Goal: Task Accomplishment & Management: Complete application form

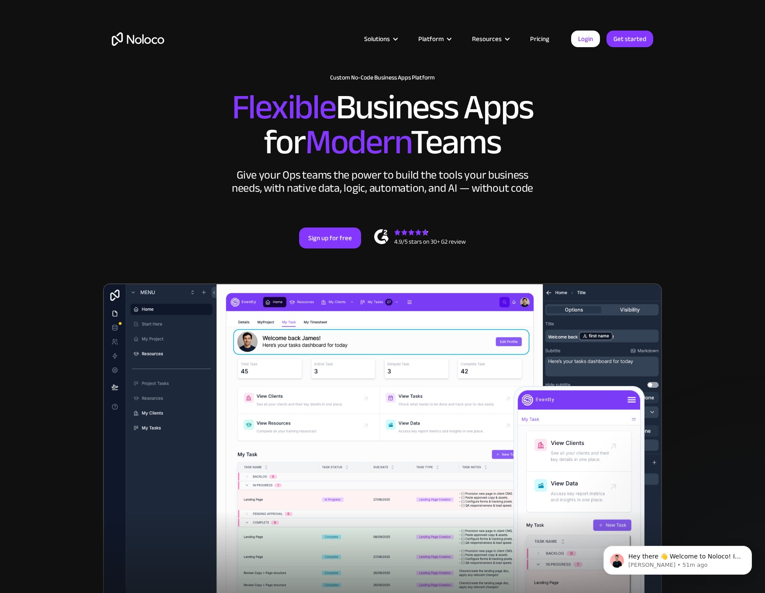
click at [532, 38] on link "Pricing" at bounding box center [539, 38] width 41 height 11
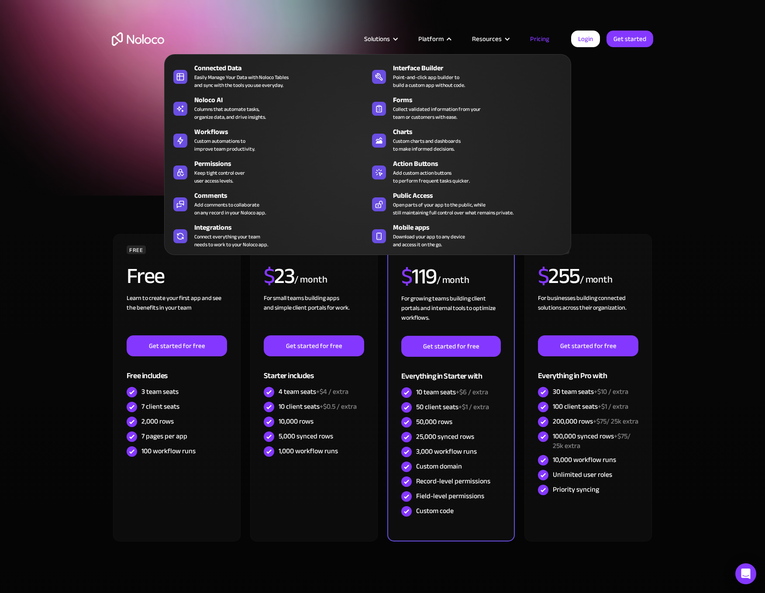
click at [282, 51] on nav "Connected Data Easily Manage Your Data with Noloco Tables and sync with the too…" at bounding box center [367, 148] width 407 height 213
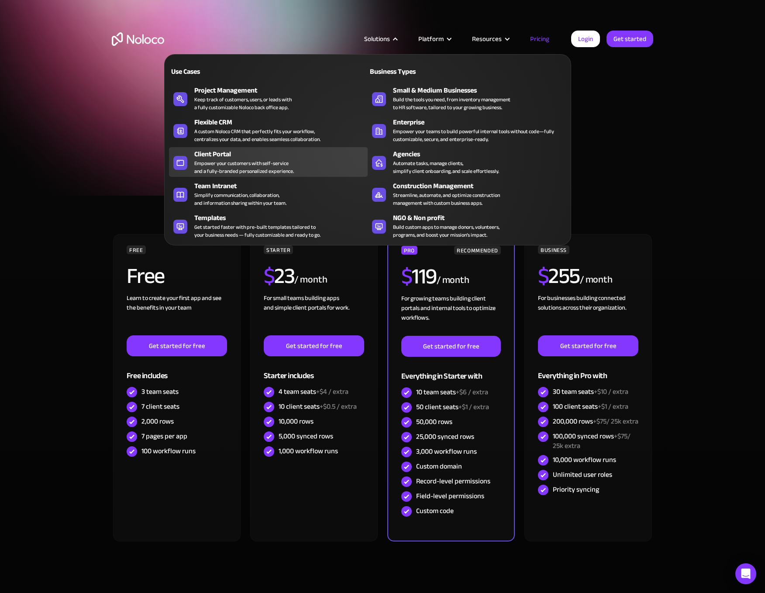
click at [250, 160] on div "Empower your customers with self-service and a fully-branded personalized exper…" at bounding box center [243, 167] width 99 height 16
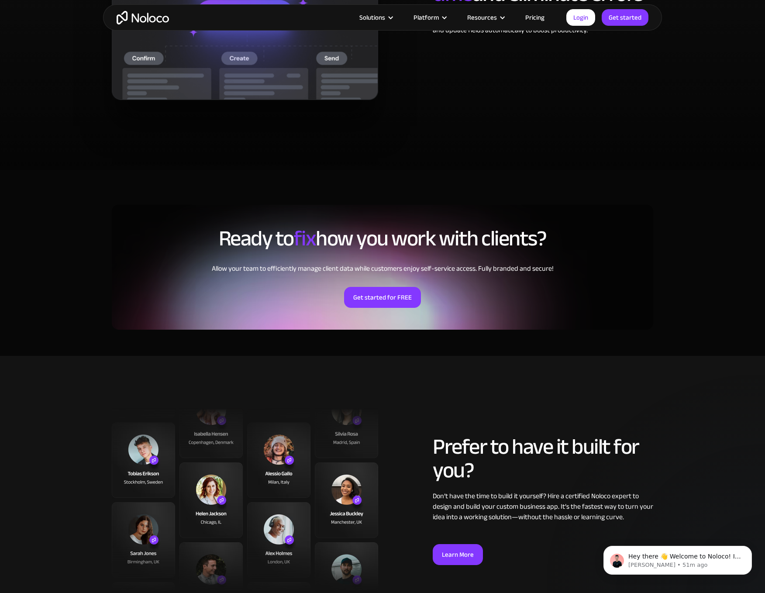
scroll to position [1931, 0]
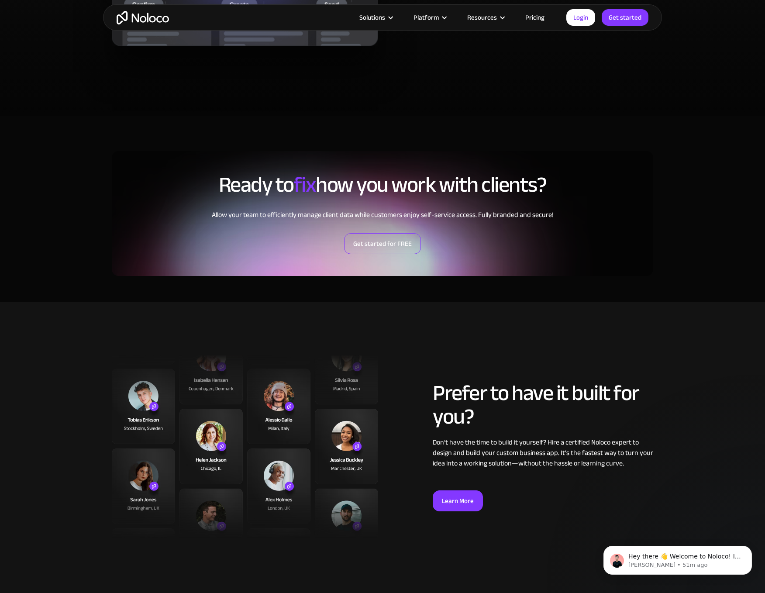
click at [396, 238] on link "Get started for FREE" at bounding box center [382, 243] width 77 height 21
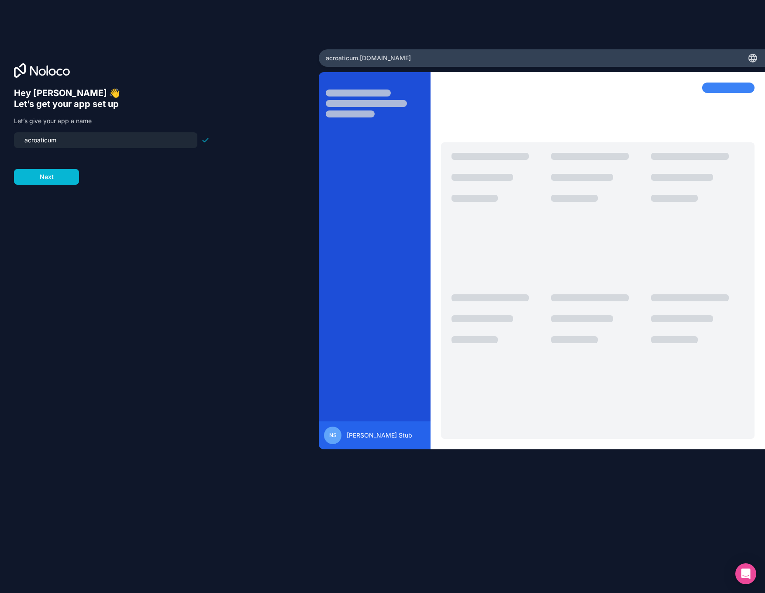
click at [86, 145] on input "acroaticum" at bounding box center [105, 140] width 173 height 12
type input "jobsherpa"
click at [61, 180] on button "Next" at bounding box center [46, 177] width 65 height 16
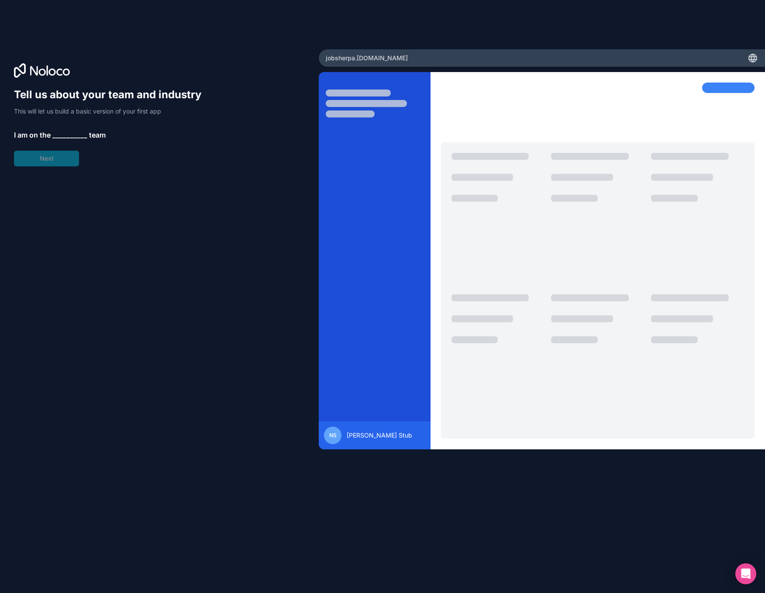
click at [64, 136] on span "__________" at bounding box center [69, 135] width 35 height 10
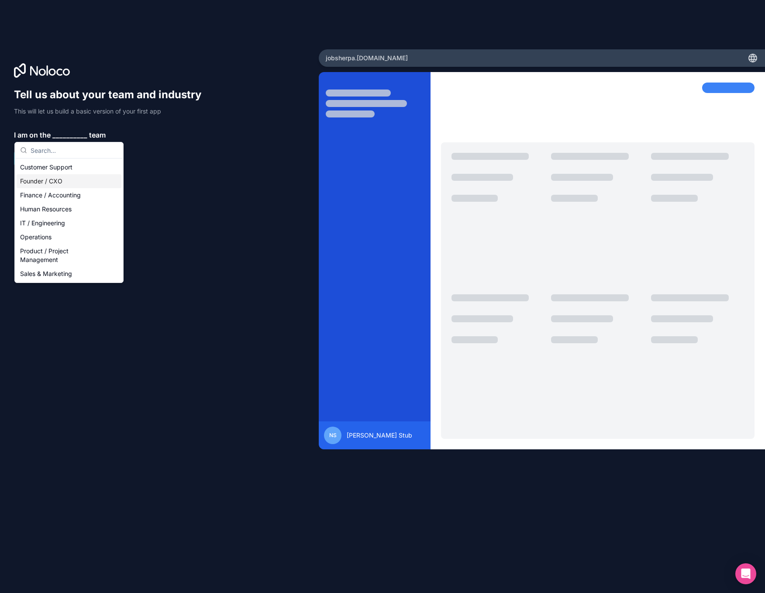
click at [62, 182] on div "Founder / CXO" at bounding box center [69, 181] width 105 height 14
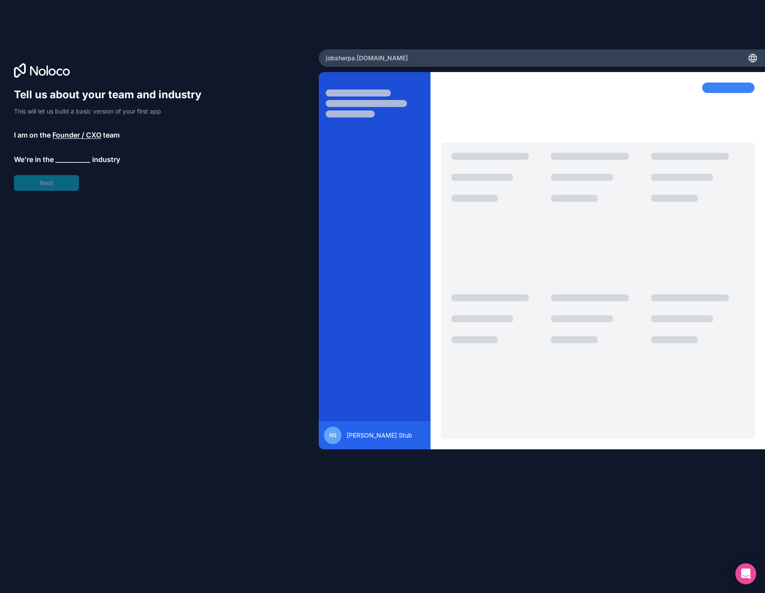
click at [66, 158] on span "__________" at bounding box center [72, 159] width 35 height 10
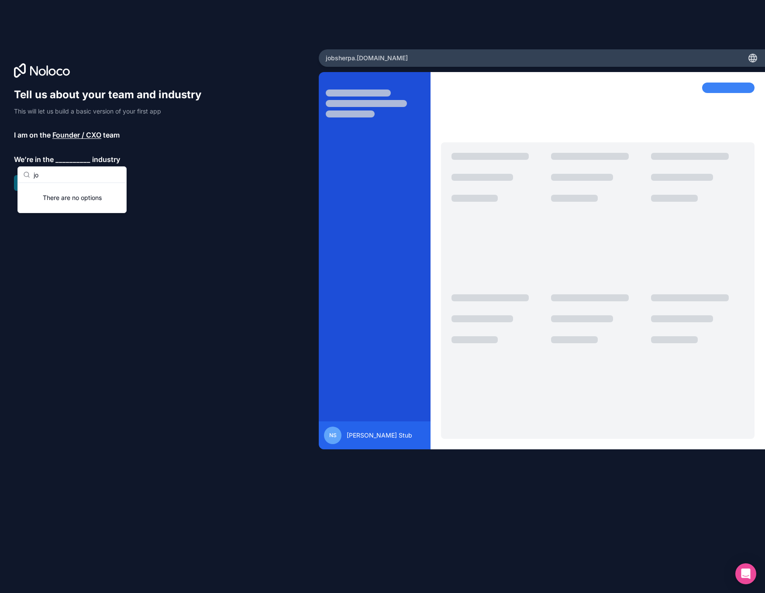
type input "job"
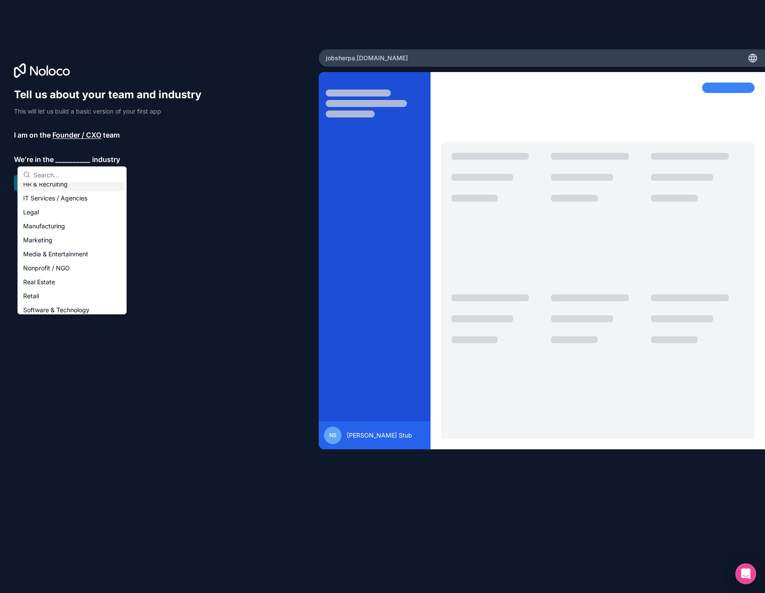
scroll to position [82, 0]
click at [59, 194] on div "HR & Recruiting" at bounding box center [72, 193] width 105 height 14
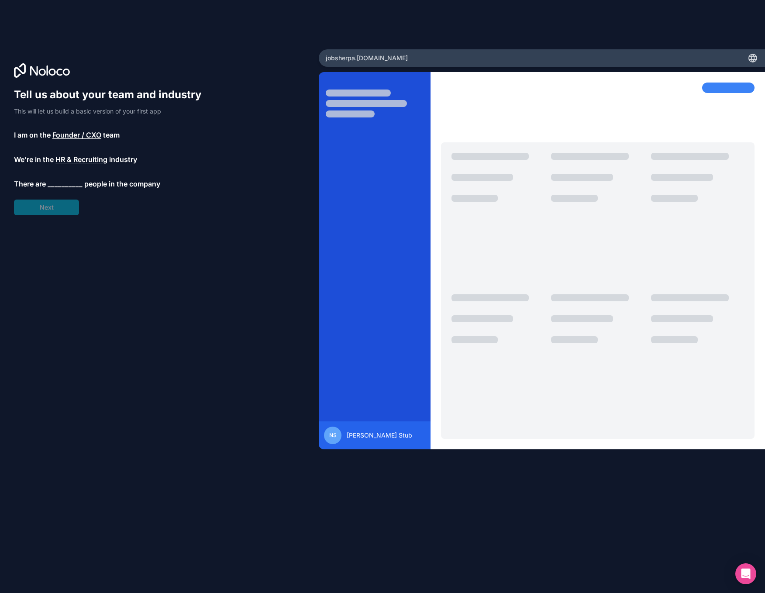
click at [60, 185] on span "__________" at bounding box center [65, 183] width 35 height 10
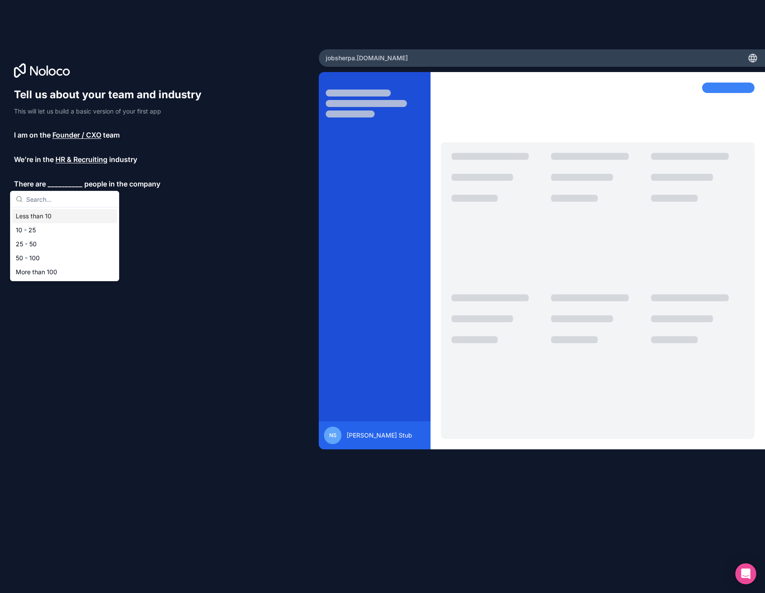
click at [47, 216] on div "Less than 10" at bounding box center [64, 216] width 105 height 14
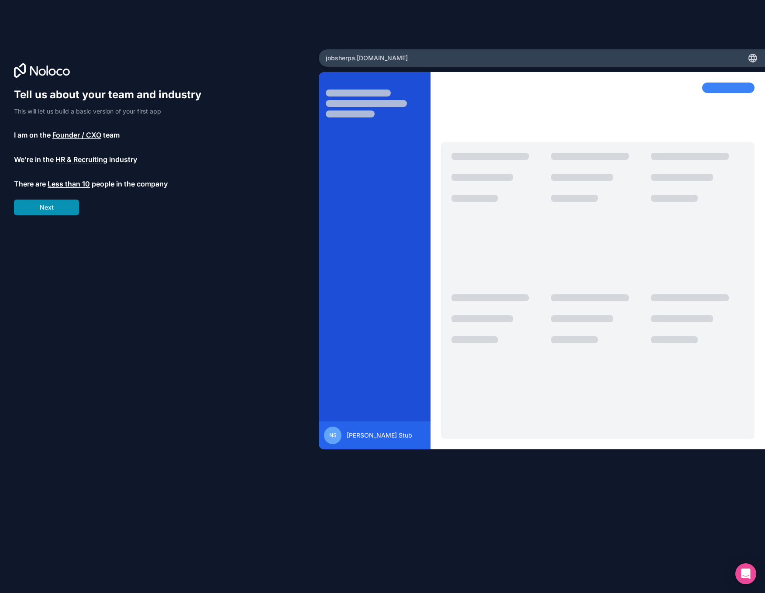
click at [52, 205] on button "Next" at bounding box center [46, 207] width 65 height 16
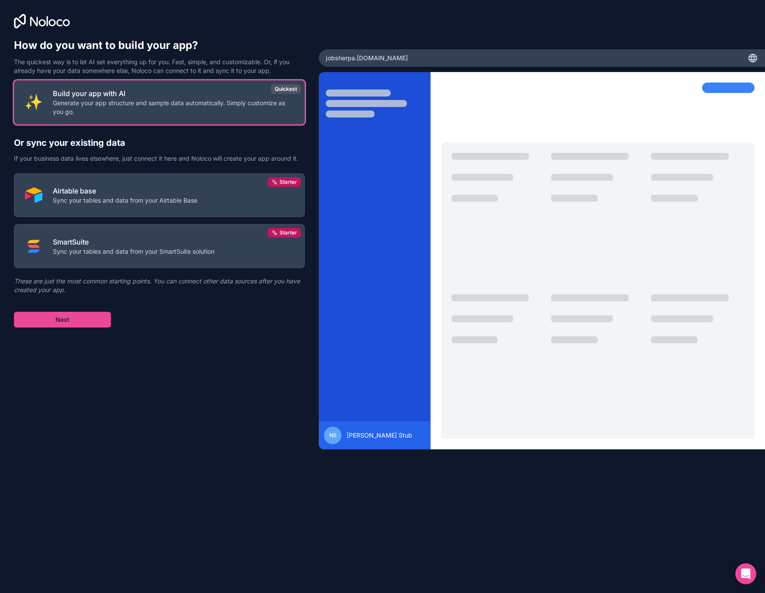
click at [158, 101] on p "Generate your app structure and sample data automatically. Simply customize as …" at bounding box center [173, 107] width 241 height 17
click at [89, 317] on button "Next" at bounding box center [62, 320] width 97 height 16
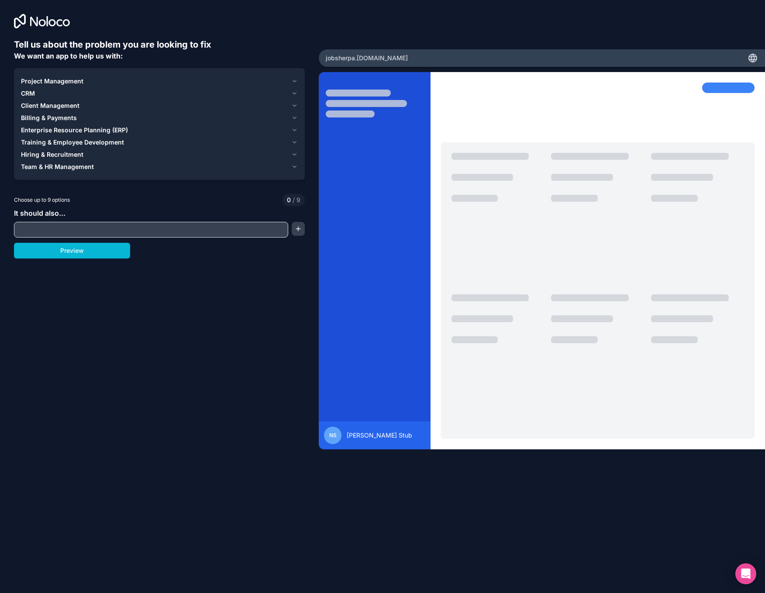
click at [290, 91] on button "CRM" at bounding box center [159, 93] width 277 height 12
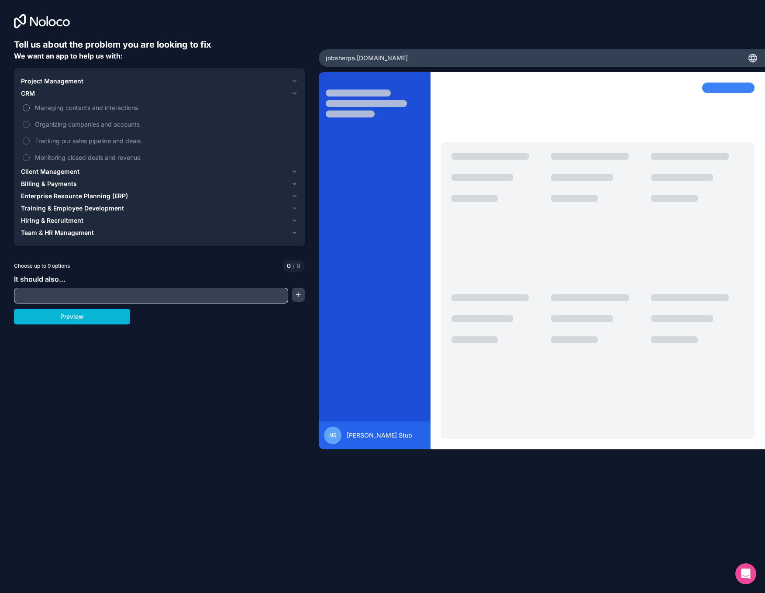
click at [65, 110] on span "Managing contacts and interactions" at bounding box center [165, 107] width 261 height 9
click at [30, 110] on button "Managing contacts and interactions" at bounding box center [26, 107] width 7 height 7
click at [72, 123] on span "Organizing companies and accounts" at bounding box center [165, 124] width 261 height 9
click at [30, 123] on button "Organizing companies and accounts" at bounding box center [26, 124] width 7 height 7
click at [113, 158] on span "Monitoring closed deals and revenue" at bounding box center [165, 157] width 261 height 9
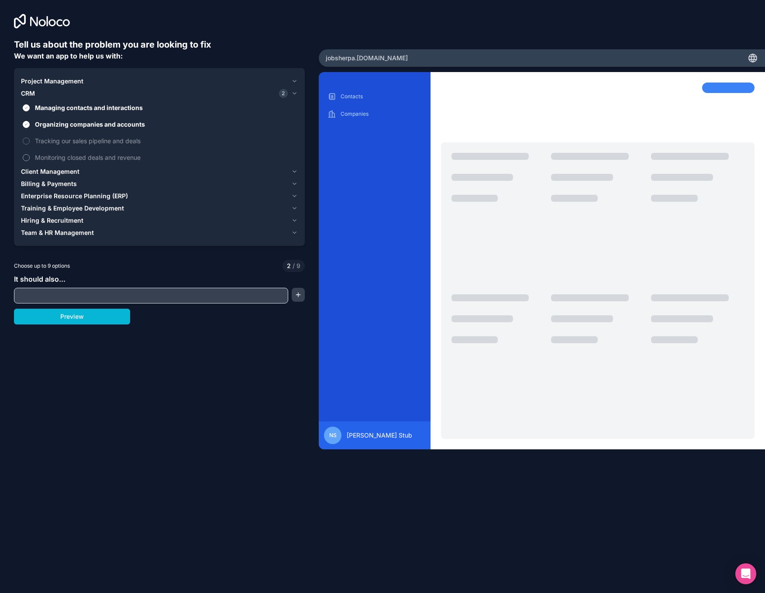
click at [30, 158] on button "Monitoring closed deals and revenue" at bounding box center [26, 157] width 7 height 7
click at [68, 170] on span "Client Management" at bounding box center [50, 171] width 58 height 9
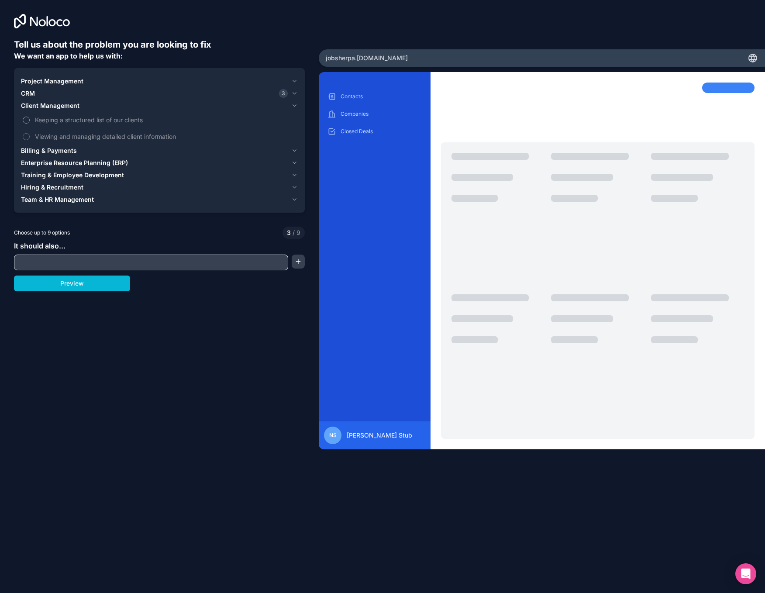
click at [88, 119] on span "Keeping a structured list of our clients" at bounding box center [165, 119] width 261 height 9
click at [30, 119] on button "Keeping a structured list of our clients" at bounding box center [26, 120] width 7 height 7
click at [109, 136] on span "Viewing and managing detailed client information" at bounding box center [165, 136] width 261 height 9
click at [30, 136] on button "Viewing and managing detailed client information" at bounding box center [26, 136] width 7 height 7
click at [80, 86] on button "Project Management" at bounding box center [159, 81] width 277 height 12
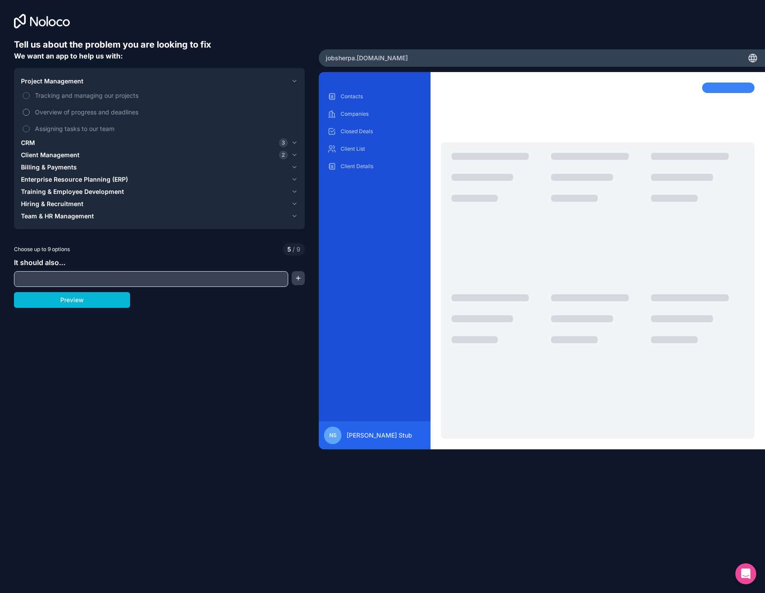
click at [96, 117] on label "Overview of progress and deadlines" at bounding box center [159, 112] width 277 height 16
click at [30, 116] on button "Overview of progress and deadlines" at bounding box center [26, 112] width 7 height 7
click at [91, 96] on span "Tracking and managing our projects" at bounding box center [165, 95] width 261 height 9
click at [30, 96] on button "Tracking and managing our projects" at bounding box center [26, 95] width 7 height 7
click at [72, 190] on span "Training & Employee Development" at bounding box center [72, 191] width 103 height 9
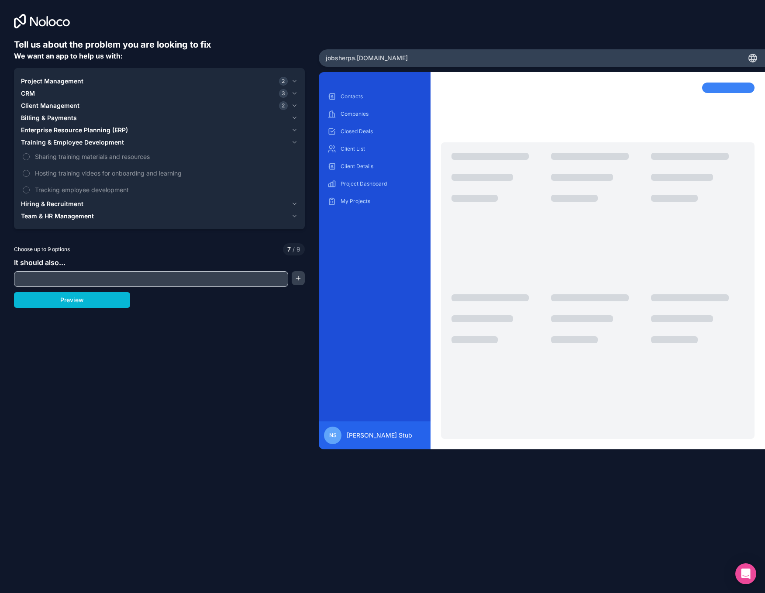
click at [68, 130] on span "Enterprise Resource Planning (ERP)" at bounding box center [74, 130] width 107 height 9
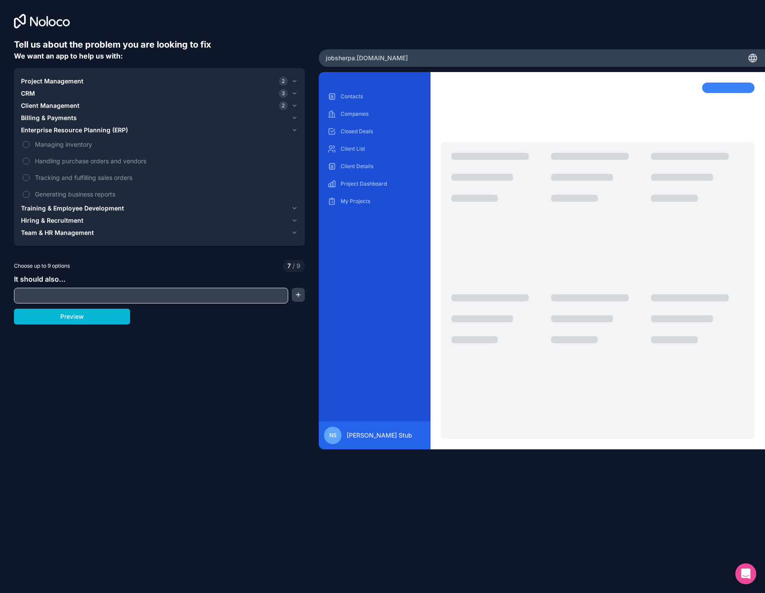
click at [63, 120] on span "Billing & Payments" at bounding box center [49, 117] width 56 height 9
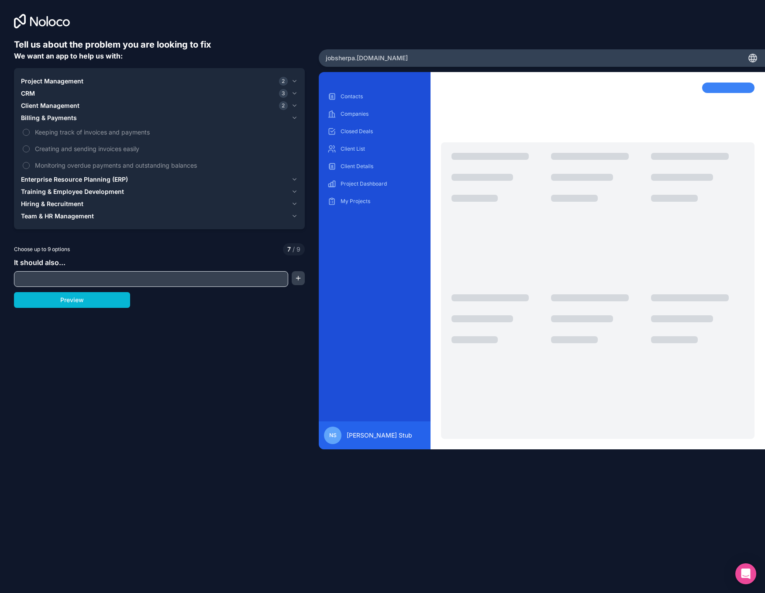
click at [63, 120] on span "Billing & Payments" at bounding box center [49, 117] width 56 height 9
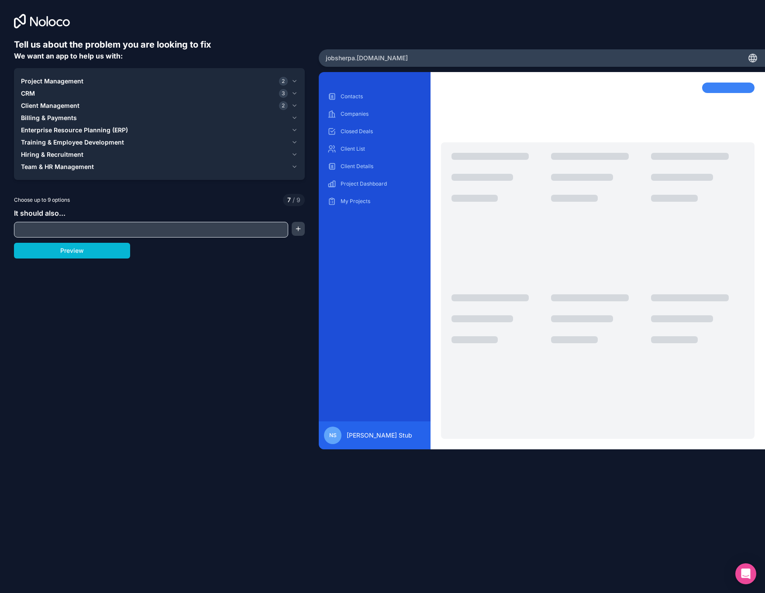
click at [78, 229] on input "text" at bounding box center [151, 229] width 270 height 12
click at [193, 229] on input "Clients will have full control of their own contacts, projects aka. job applica…" at bounding box center [151, 229] width 270 height 12
type input "Clients will have full control of their own contacts, projects aka. job applica…"
click at [295, 229] on button "button" at bounding box center [298, 229] width 13 height 14
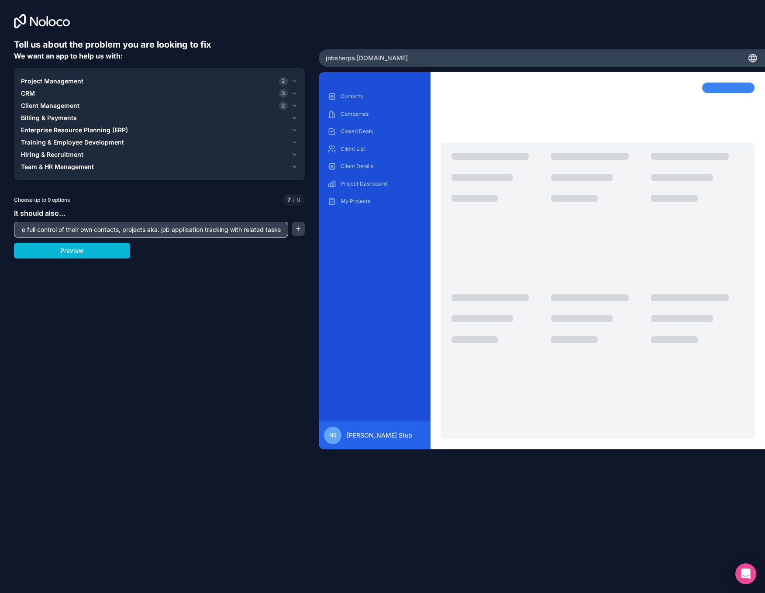
scroll to position [0, 0]
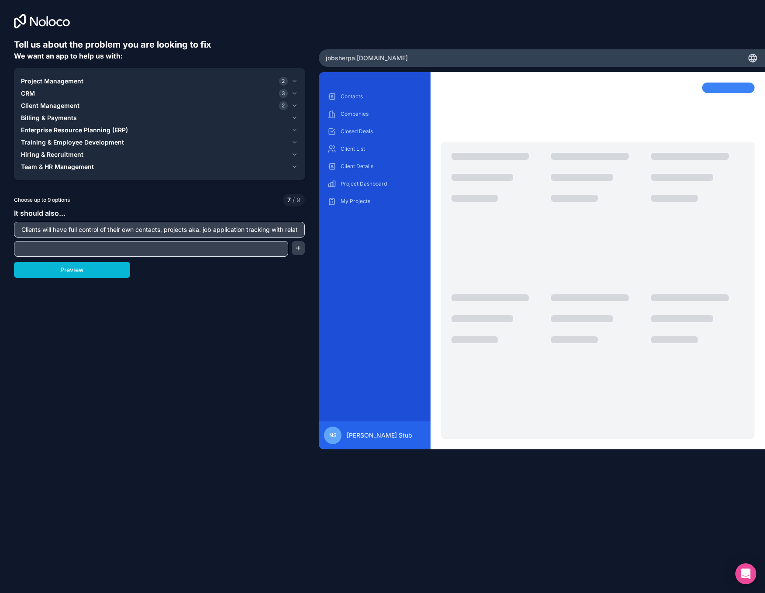
click at [82, 116] on div "Billing & Payments" at bounding box center [154, 117] width 267 height 9
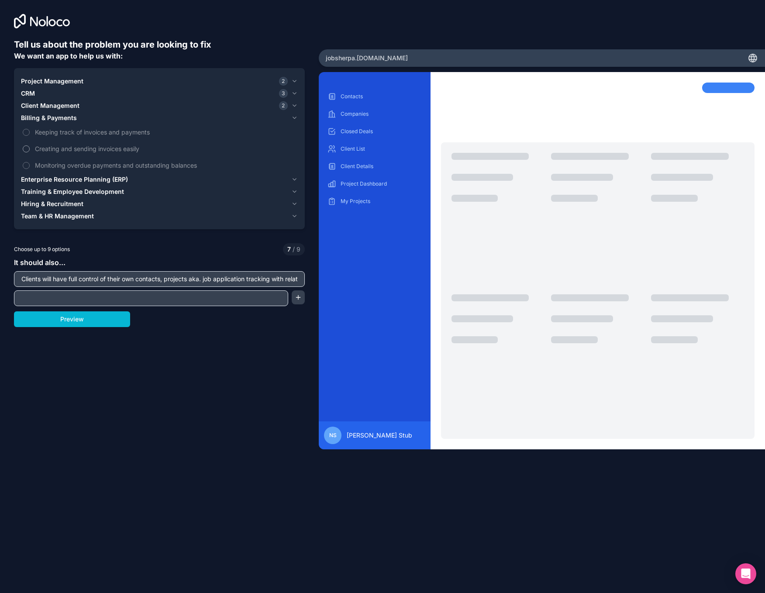
click at [27, 149] on button "Creating and sending invoices easily" at bounding box center [26, 148] width 7 height 7
click at [73, 217] on span "Team & HR Management" at bounding box center [57, 216] width 73 height 9
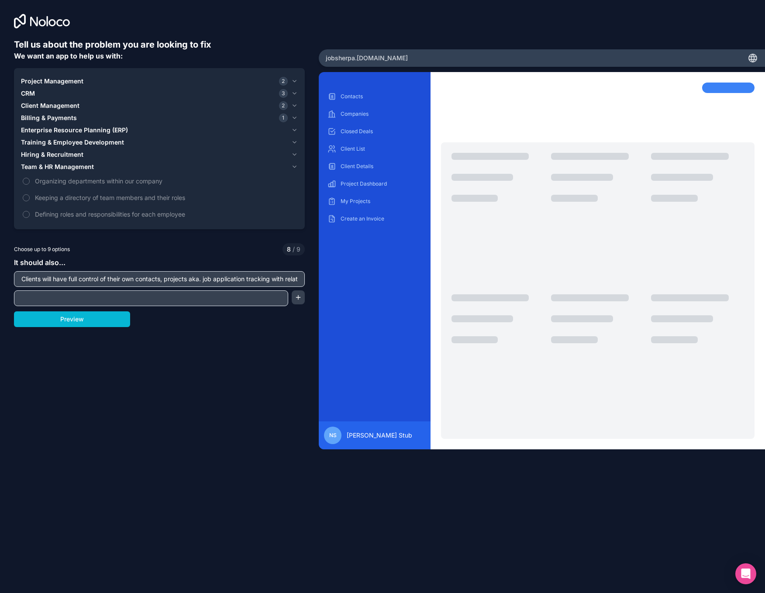
click at [91, 301] on input "text" at bounding box center [151, 298] width 270 height 12
type input "Global view of headhunter firms and their employees and all related job listings"
click at [99, 324] on button "Preview" at bounding box center [72, 319] width 116 height 16
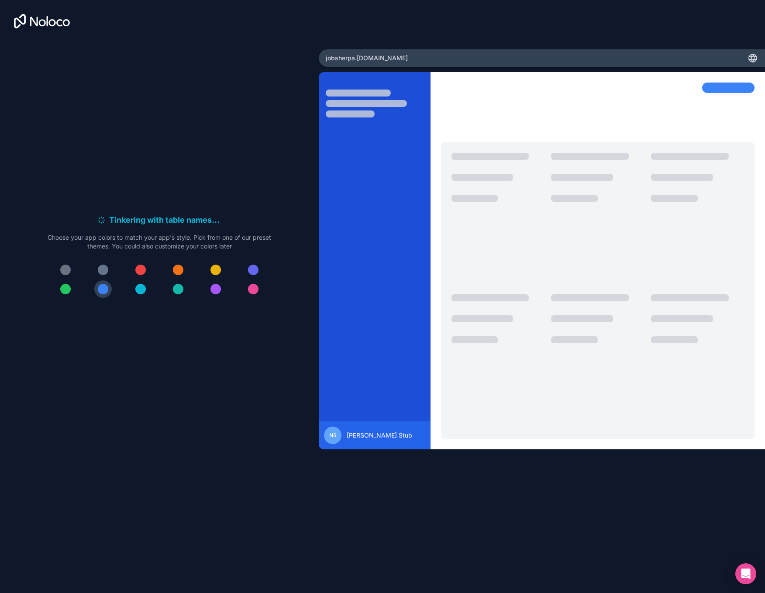
click at [253, 269] on div at bounding box center [253, 269] width 10 height 10
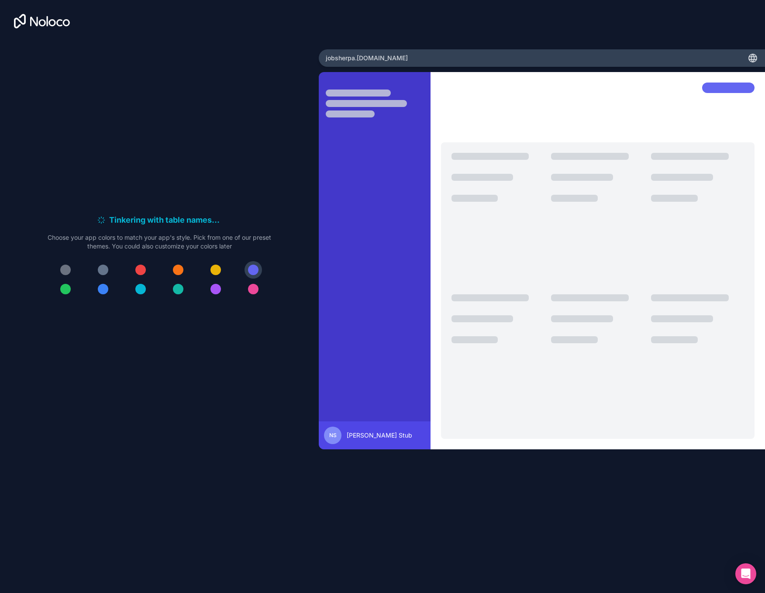
click at [214, 291] on div at bounding box center [215, 289] width 10 height 10
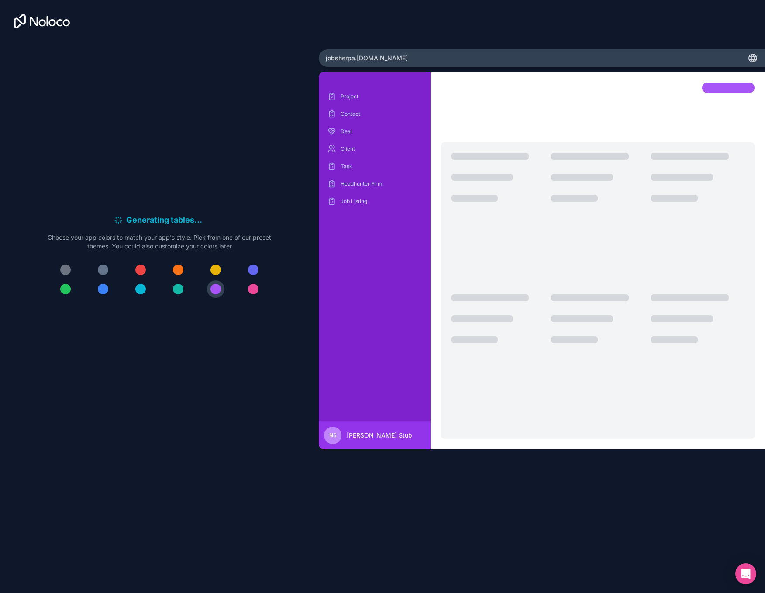
click at [252, 271] on div at bounding box center [253, 269] width 10 height 10
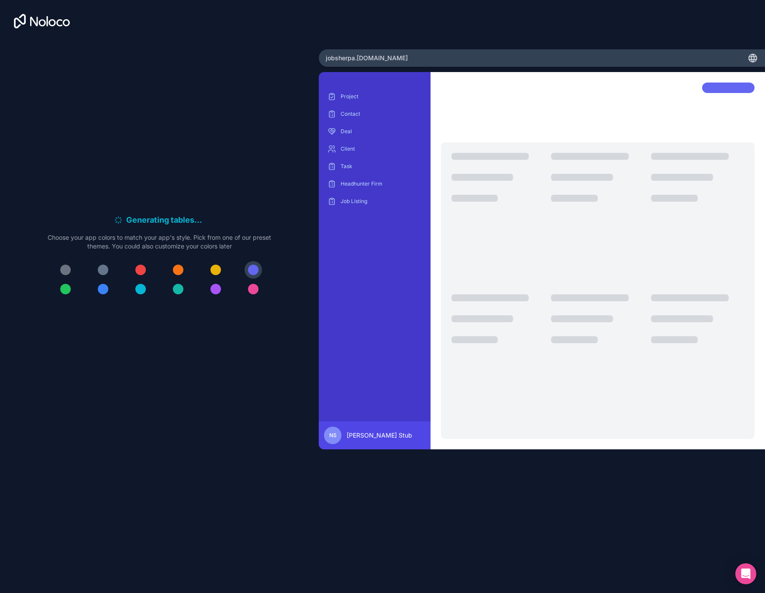
click at [217, 289] on div at bounding box center [215, 289] width 10 height 10
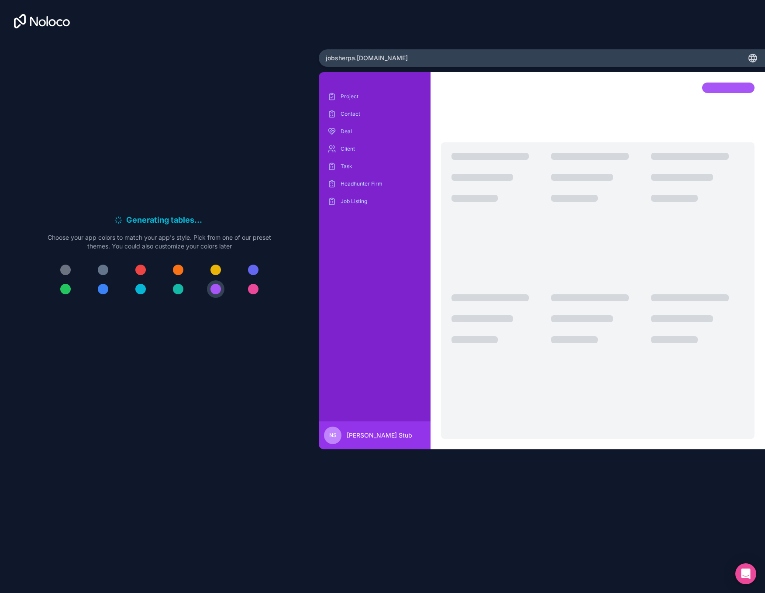
click at [96, 290] on button at bounding box center [102, 288] width 17 height 17
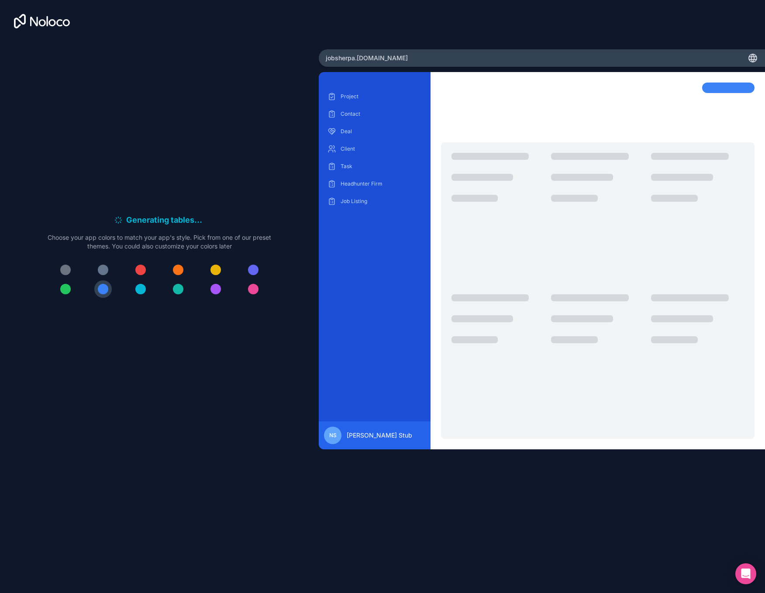
click at [218, 288] on div at bounding box center [215, 289] width 10 height 10
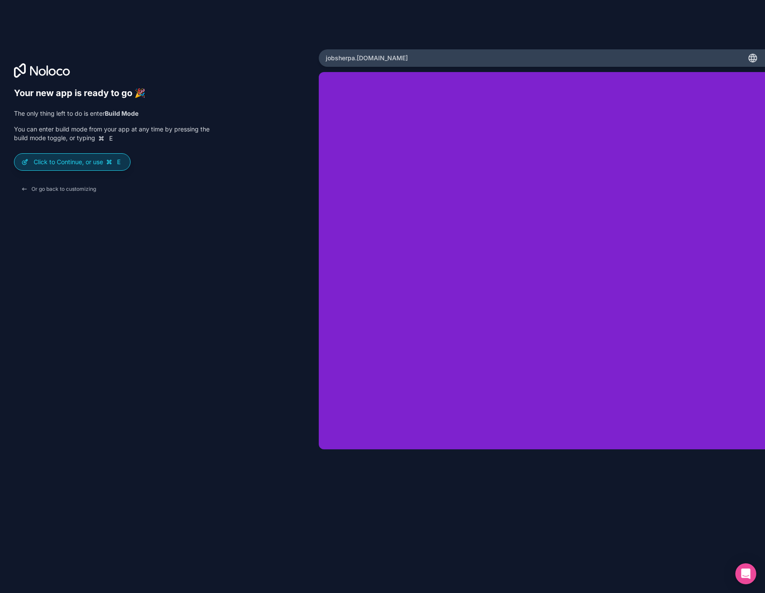
click at [83, 164] on p "Click to Continue, or use E" at bounding box center [78, 162] width 89 height 9
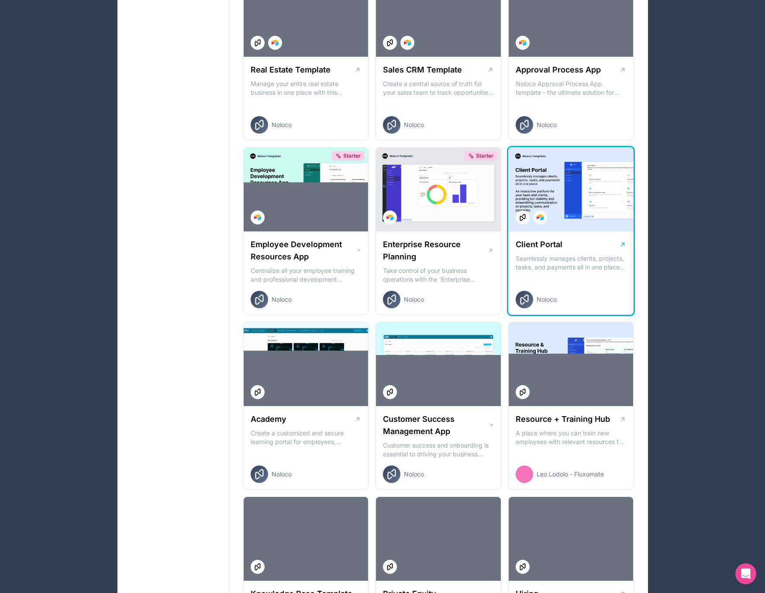
scroll to position [661, 0]
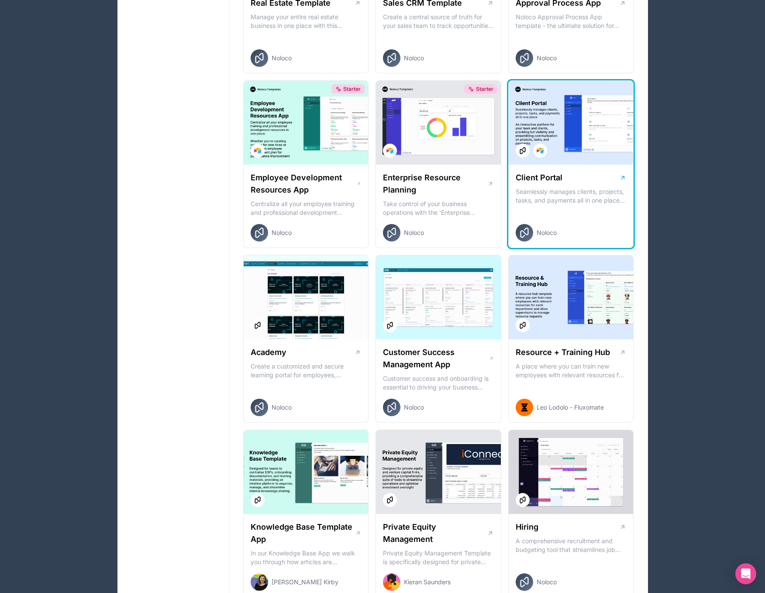
click at [567, 217] on div "Client Portal Seamlessly manages clients, projects, tasks, and payments all in …" at bounding box center [570, 207] width 125 height 84
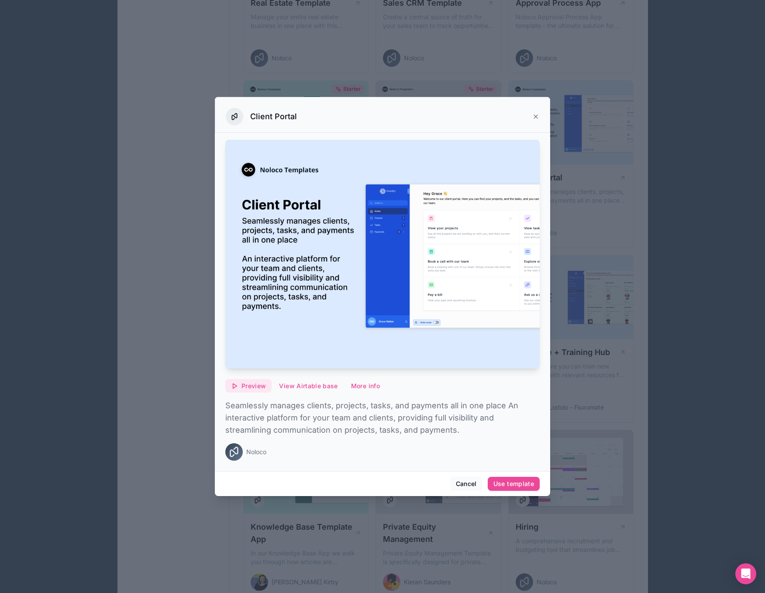
click at [241, 386] on span "Preview" at bounding box center [253, 386] width 24 height 8
click at [258, 340] on span "Preview with Noloco tables" at bounding box center [253, 342] width 90 height 10
click at [248, 360] on span "Preview with Airtable" at bounding box center [242, 359] width 69 height 10
click at [535, 117] on icon at bounding box center [535, 116] width 7 height 7
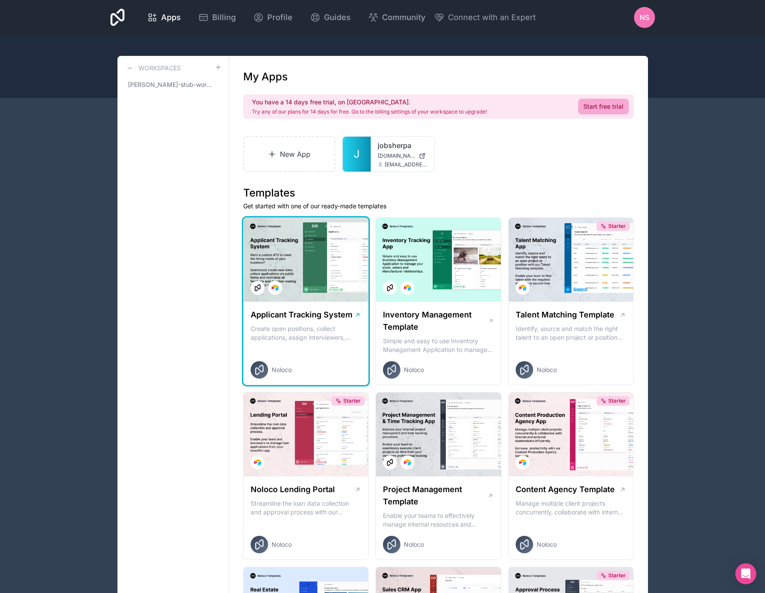
click at [319, 297] on div at bounding box center [306, 260] width 125 height 84
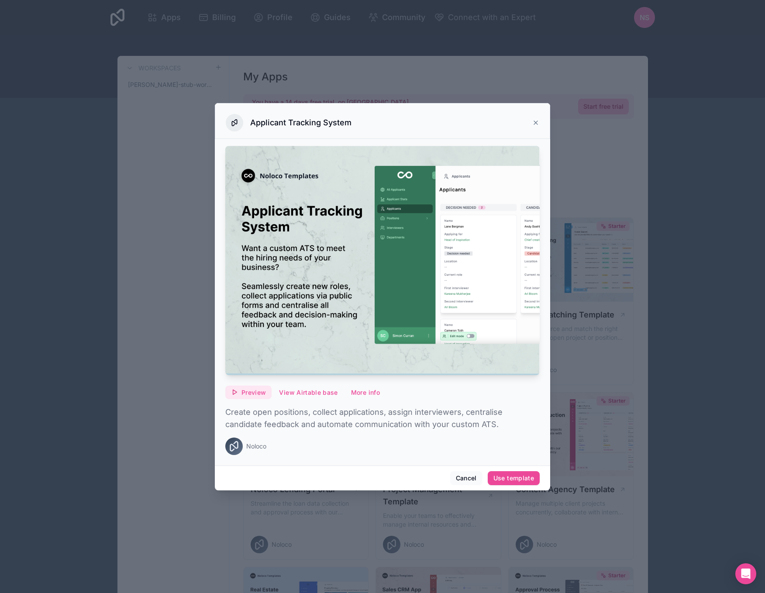
click at [252, 394] on span "Preview" at bounding box center [253, 392] width 24 height 8
click at [264, 348] on span "Preview with Noloco tables" at bounding box center [253, 348] width 90 height 10
click at [308, 314] on img at bounding box center [382, 260] width 314 height 229
click at [533, 125] on icon at bounding box center [535, 122] width 7 height 7
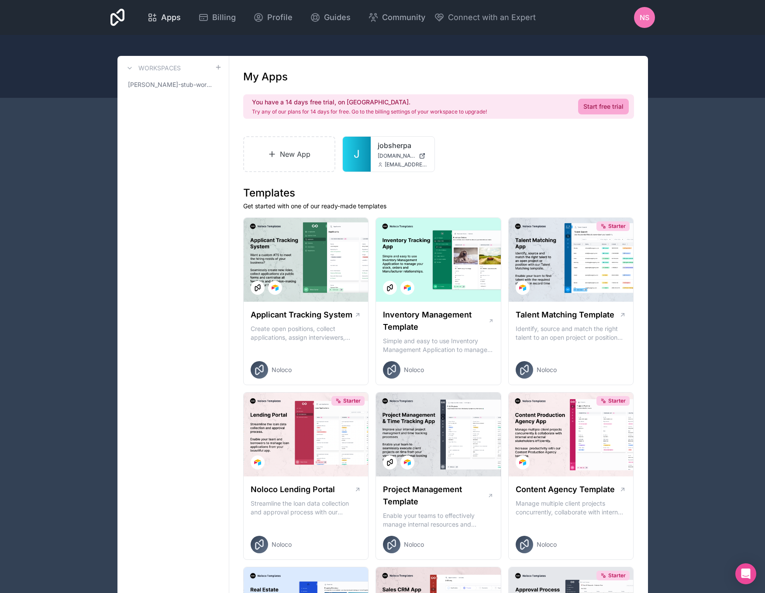
click at [164, 14] on span "Apps" at bounding box center [171, 17] width 20 height 12
click at [213, 19] on span "Billing" at bounding box center [224, 17] width 24 height 12
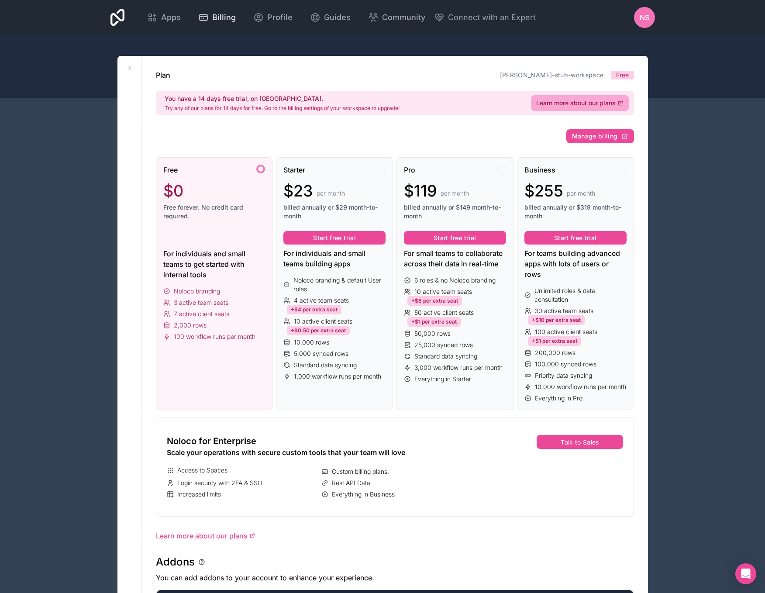
click at [213, 19] on span "Billing" at bounding box center [224, 17] width 24 height 12
click at [129, 67] on icon at bounding box center [130, 67] width 2 height 3
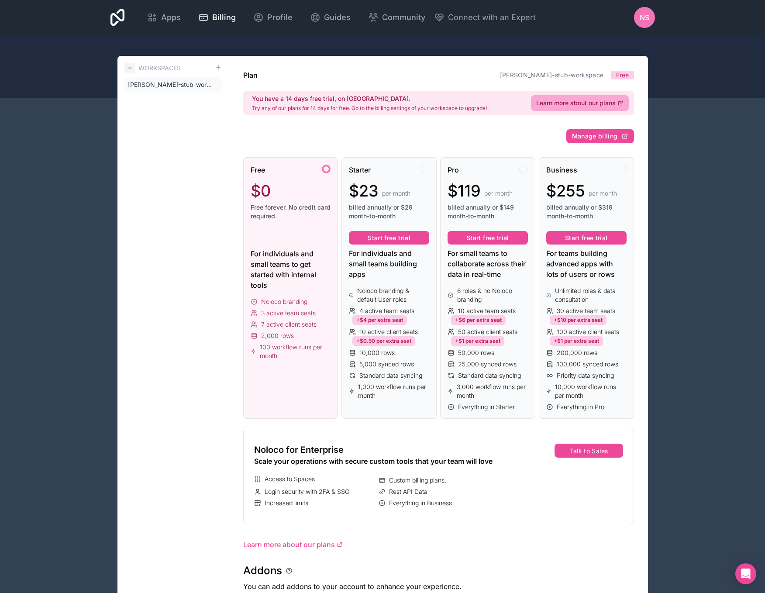
click at [128, 66] on icon at bounding box center [129, 68] width 7 height 7
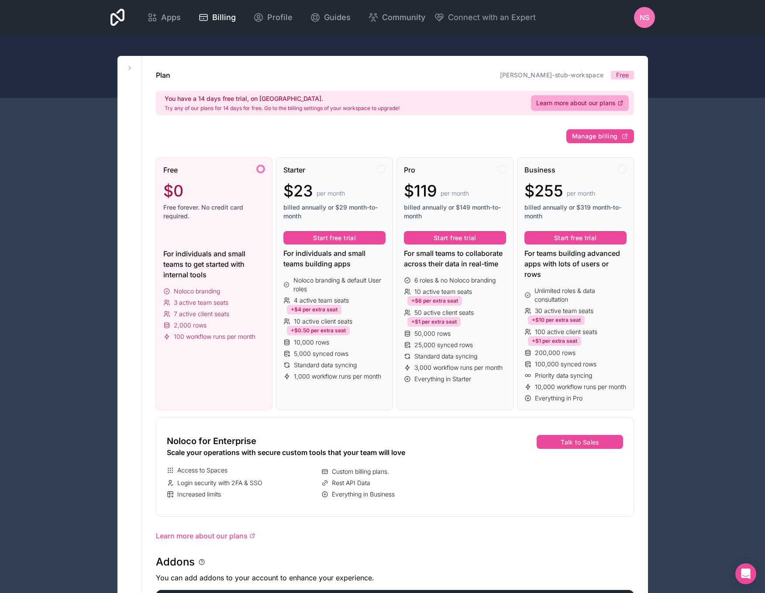
click at [67, 120] on div "Apps Billing Profile Guides Community Connect with an Expert NS Billing Profile…" at bounding box center [382, 533] width 765 height 1066
click at [174, 17] on span "Apps" at bounding box center [171, 17] width 20 height 12
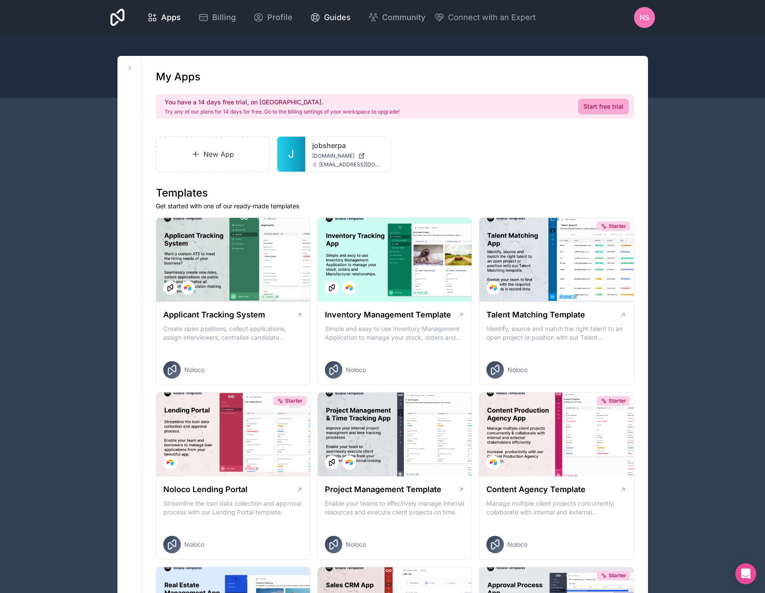
click at [317, 18] on icon at bounding box center [315, 18] width 8 height 8
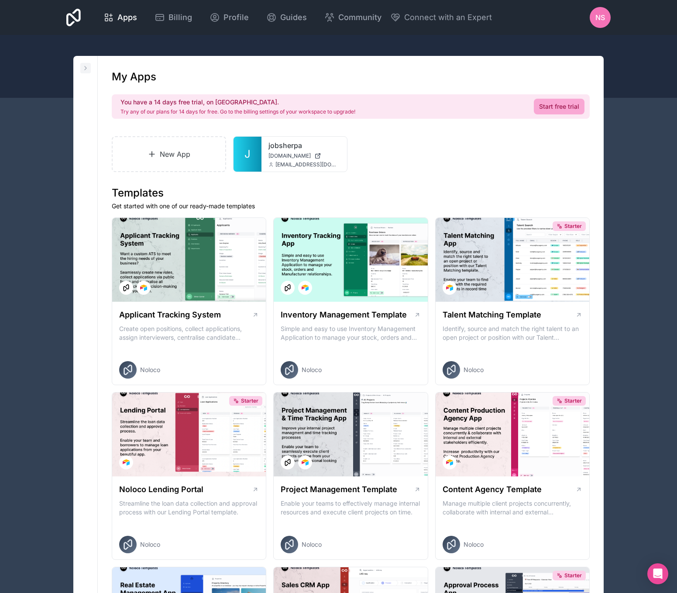
click at [86, 67] on icon at bounding box center [85, 68] width 7 height 7
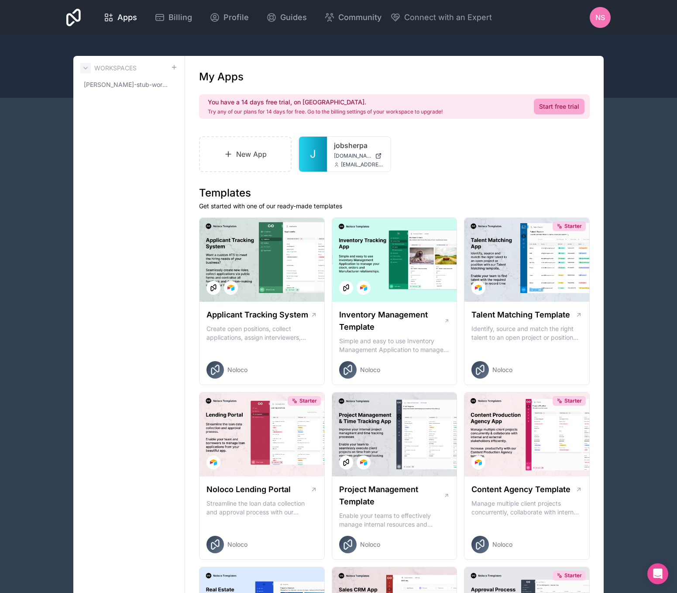
click at [86, 67] on icon at bounding box center [85, 68] width 7 height 7
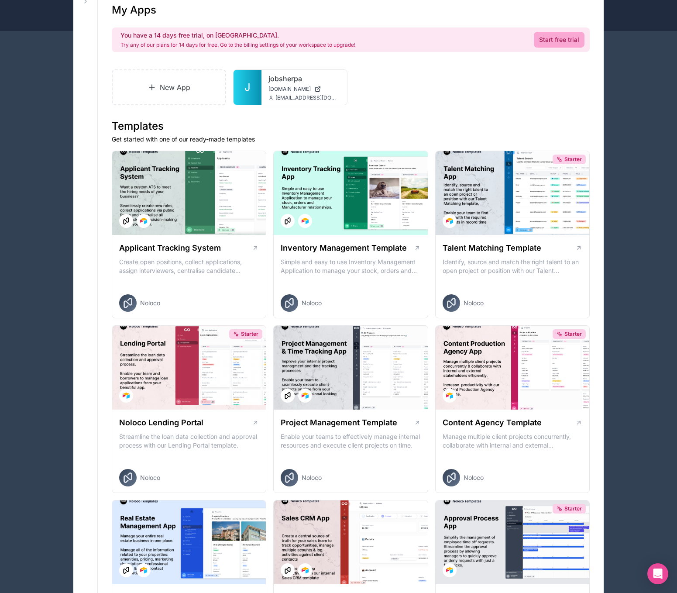
scroll to position [56, 0]
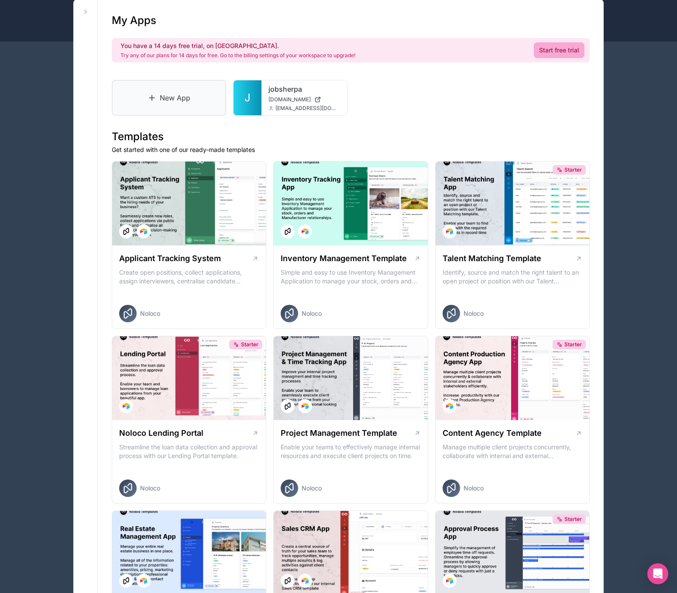
click at [177, 96] on link "New App" at bounding box center [169, 98] width 114 height 36
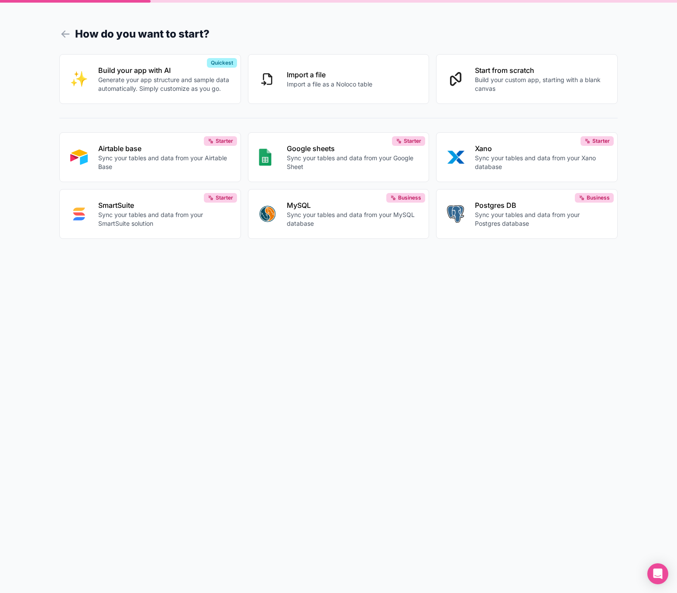
click at [318, 309] on form "How do you want to start? Build your app with AI Generate your app structure an…" at bounding box center [338, 307] width 558 height 572
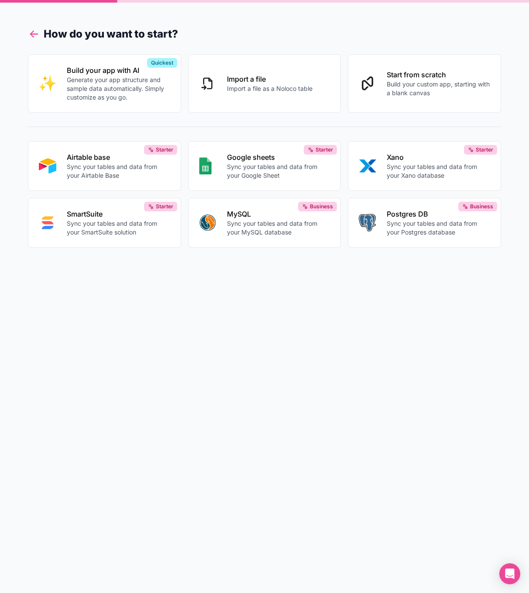
click at [36, 37] on icon at bounding box center [34, 34] width 12 height 12
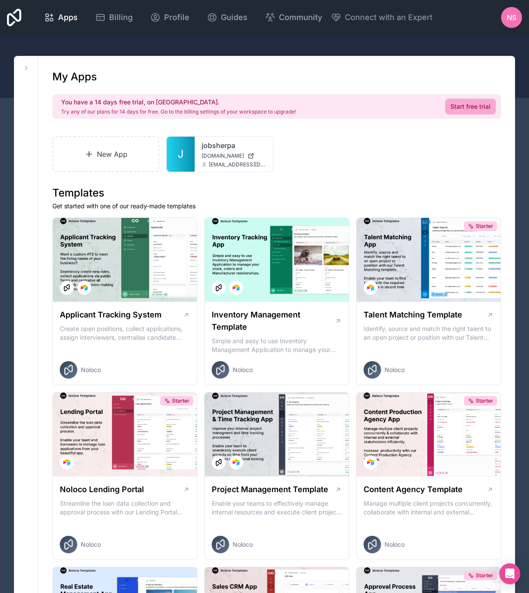
click at [14, 18] on icon at bounding box center [14, 17] width 14 height 17
click at [26, 67] on icon at bounding box center [26, 68] width 7 height 7
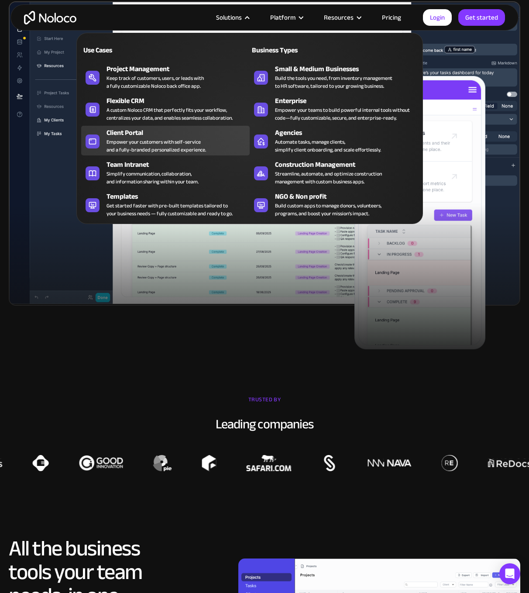
scroll to position [310, 0]
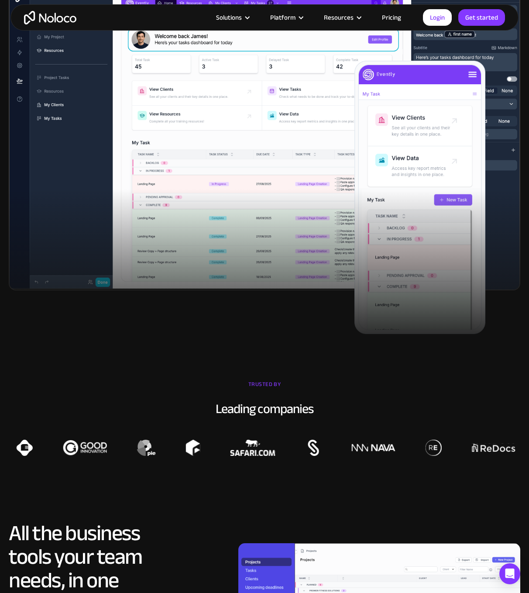
click at [214, 337] on div at bounding box center [264, 272] width 529 height 166
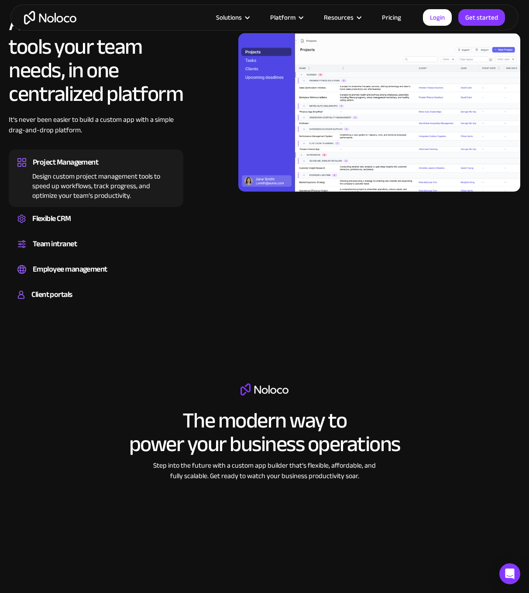
scroll to position [825, 0]
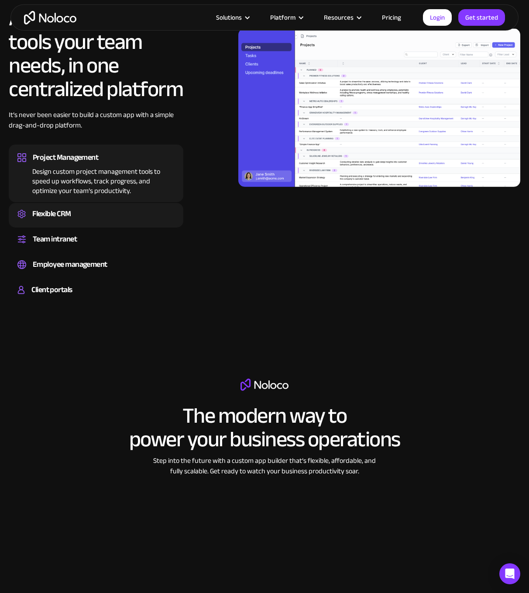
click at [93, 214] on div "Flexible CRM" at bounding box center [95, 213] width 157 height 13
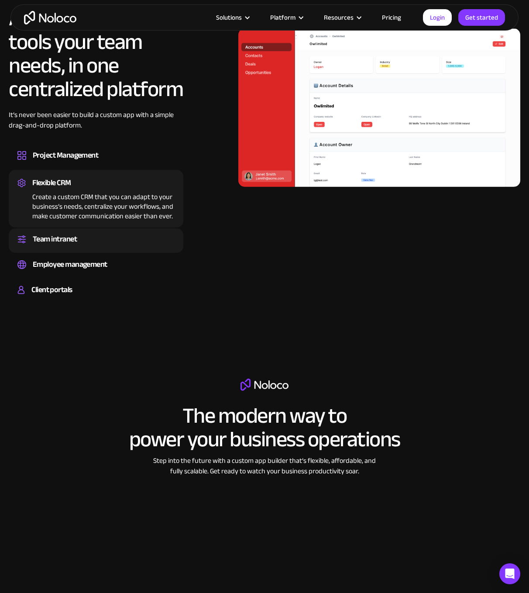
click at [92, 242] on div "Team intranet" at bounding box center [95, 239] width 157 height 13
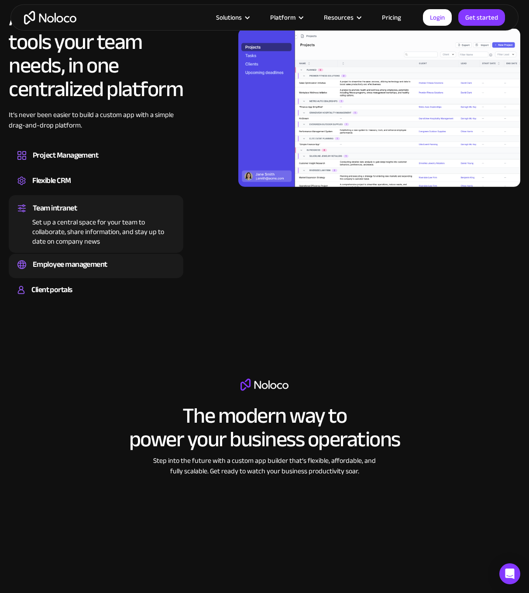
click at [94, 259] on div "Employee management" at bounding box center [70, 264] width 75 height 13
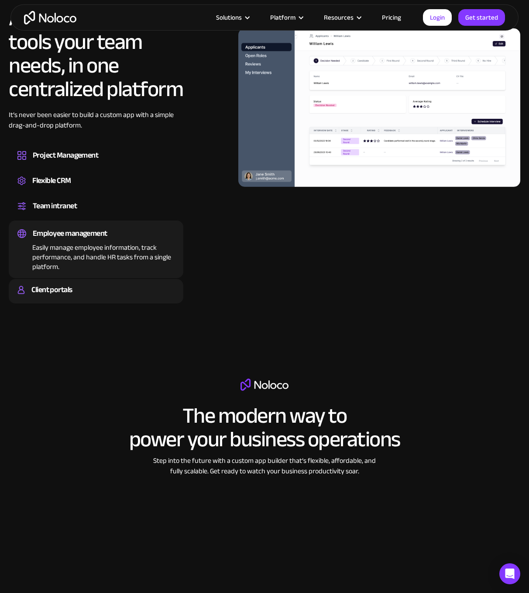
click at [87, 288] on div "Client portals" at bounding box center [95, 289] width 157 height 13
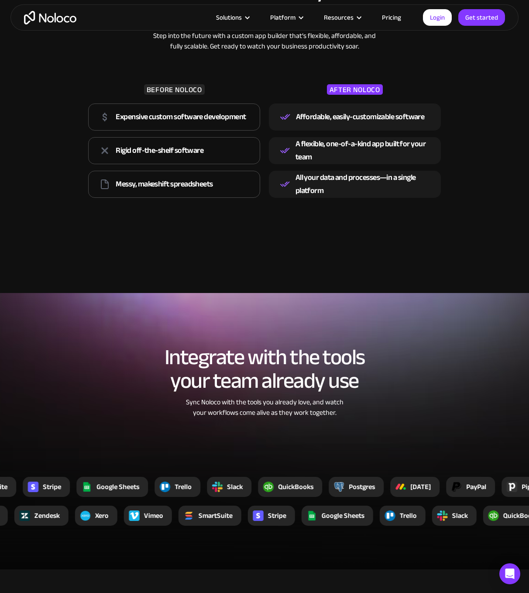
scroll to position [1147, 0]
